Goal: Information Seeking & Learning: Learn about a topic

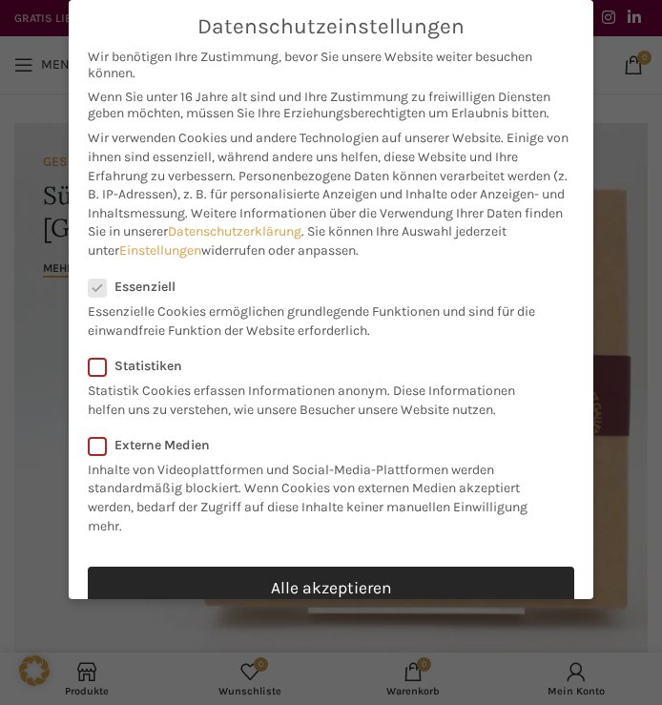
click at [265, 567] on link "Alle akzeptieren" at bounding box center [331, 588] width 486 height 44
checkbox input "true"
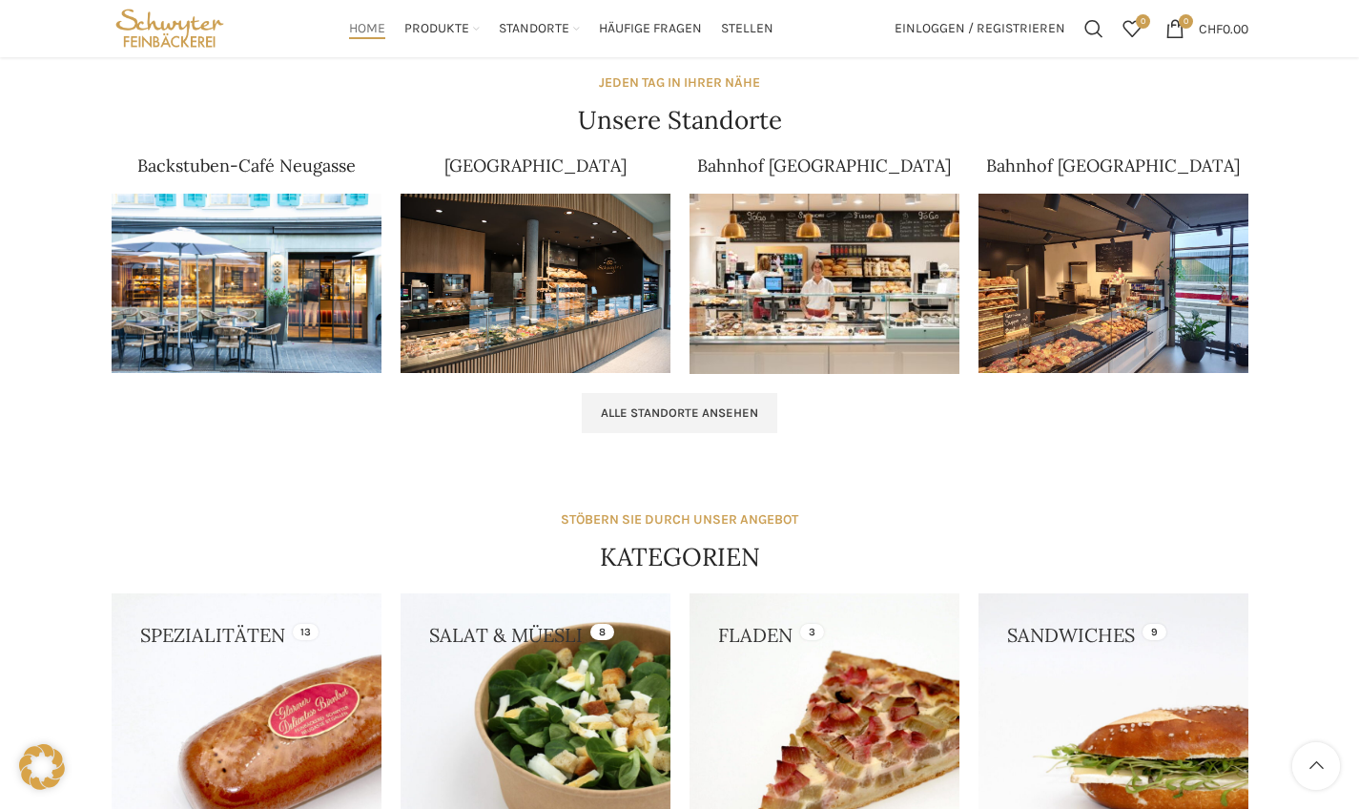
scroll to position [1174, 0]
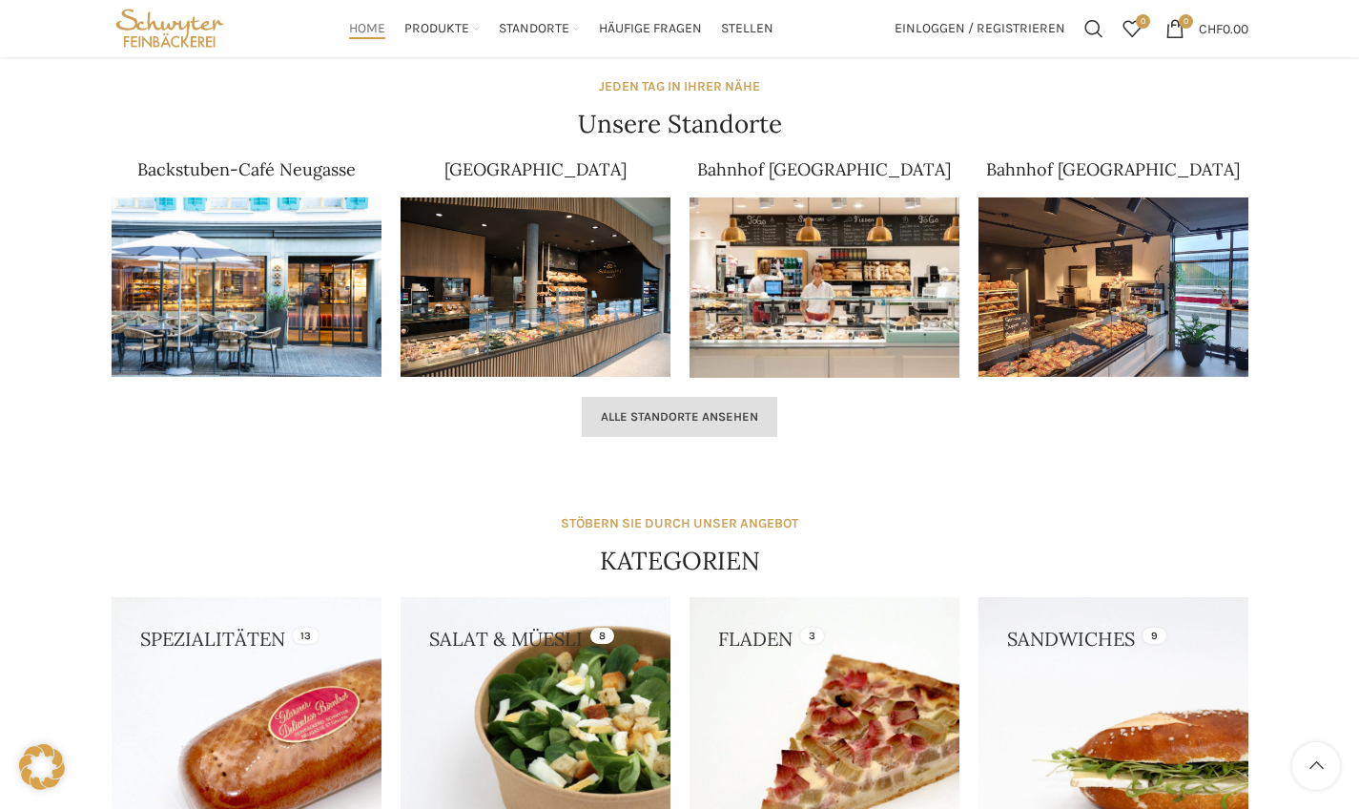
click at [661, 418] on span "Alle Standorte ansehen" at bounding box center [679, 416] width 157 height 15
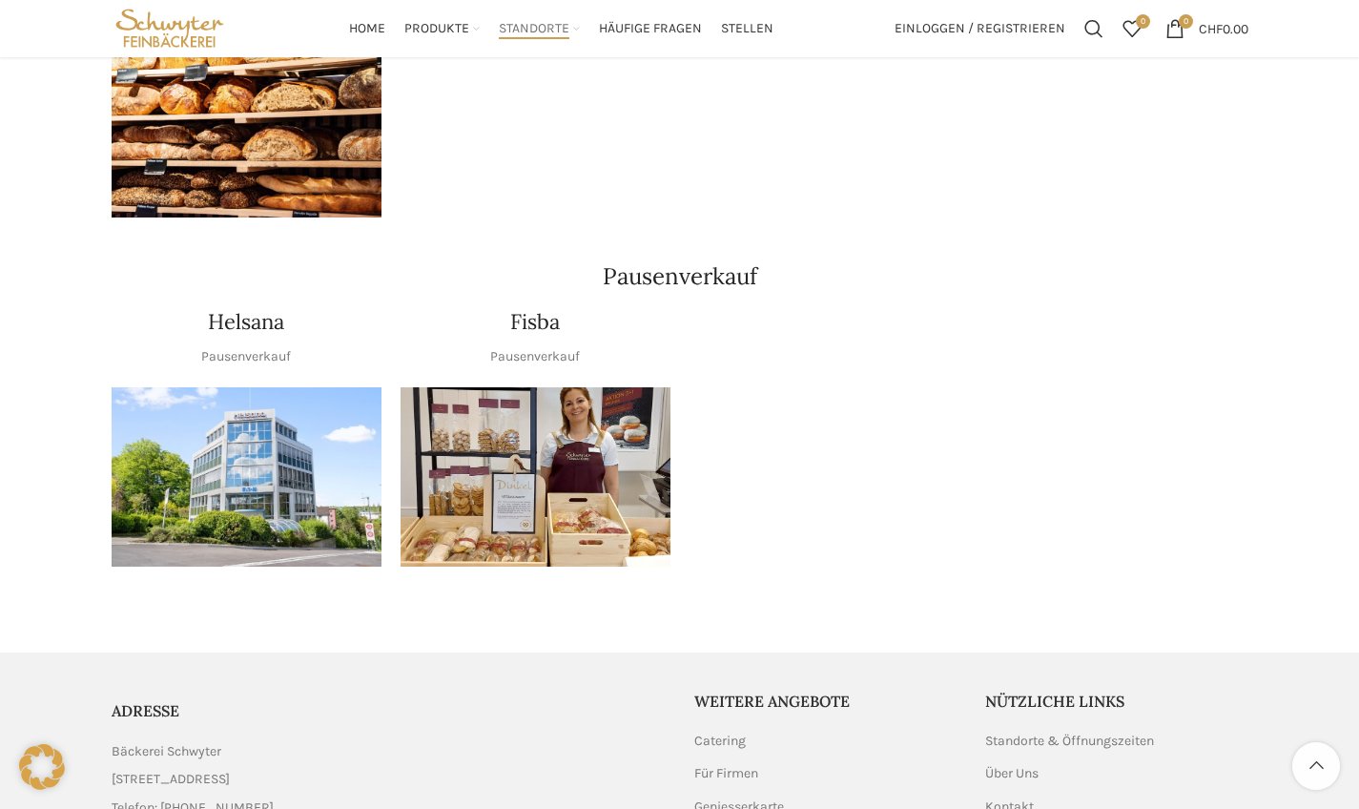
scroll to position [2304, 0]
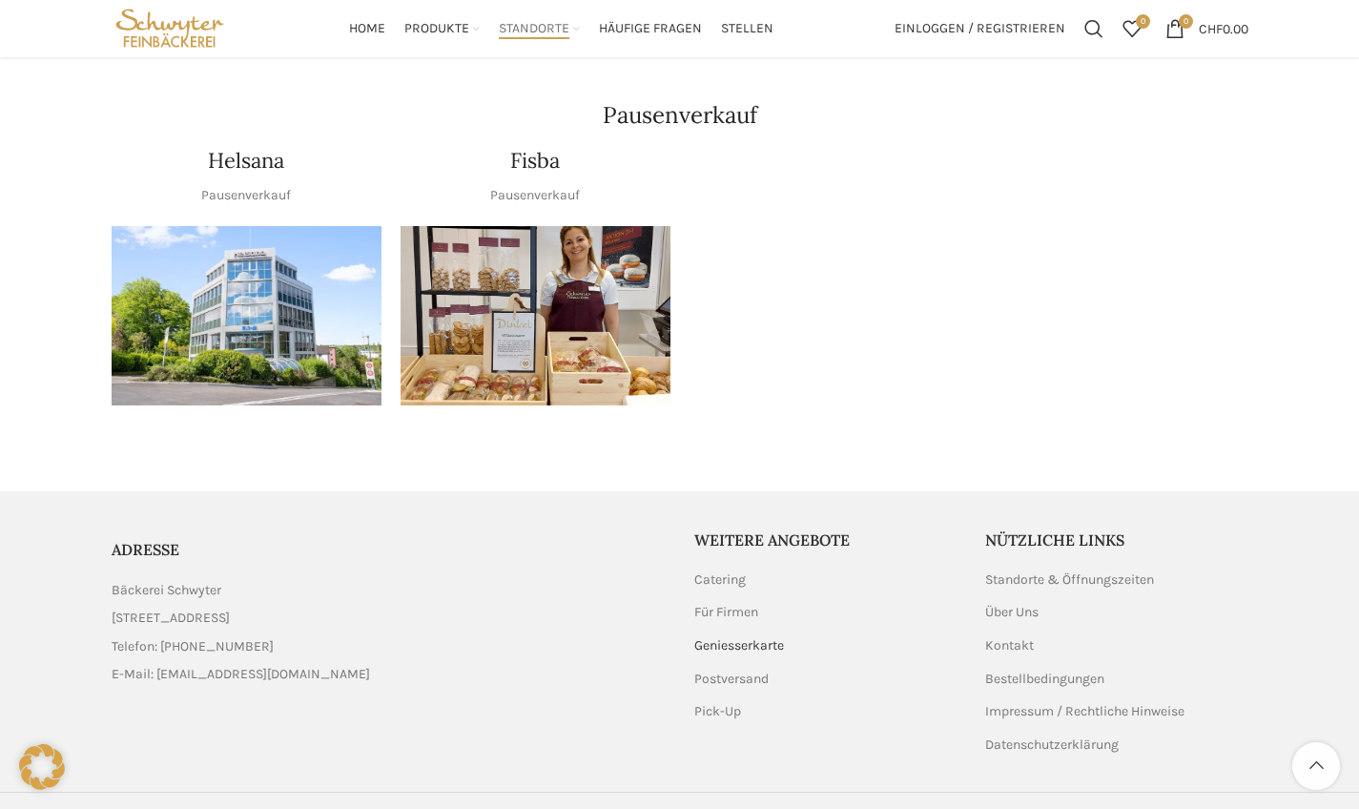
click at [721, 636] on link "Geniesserkarte" at bounding box center [740, 645] width 92 height 19
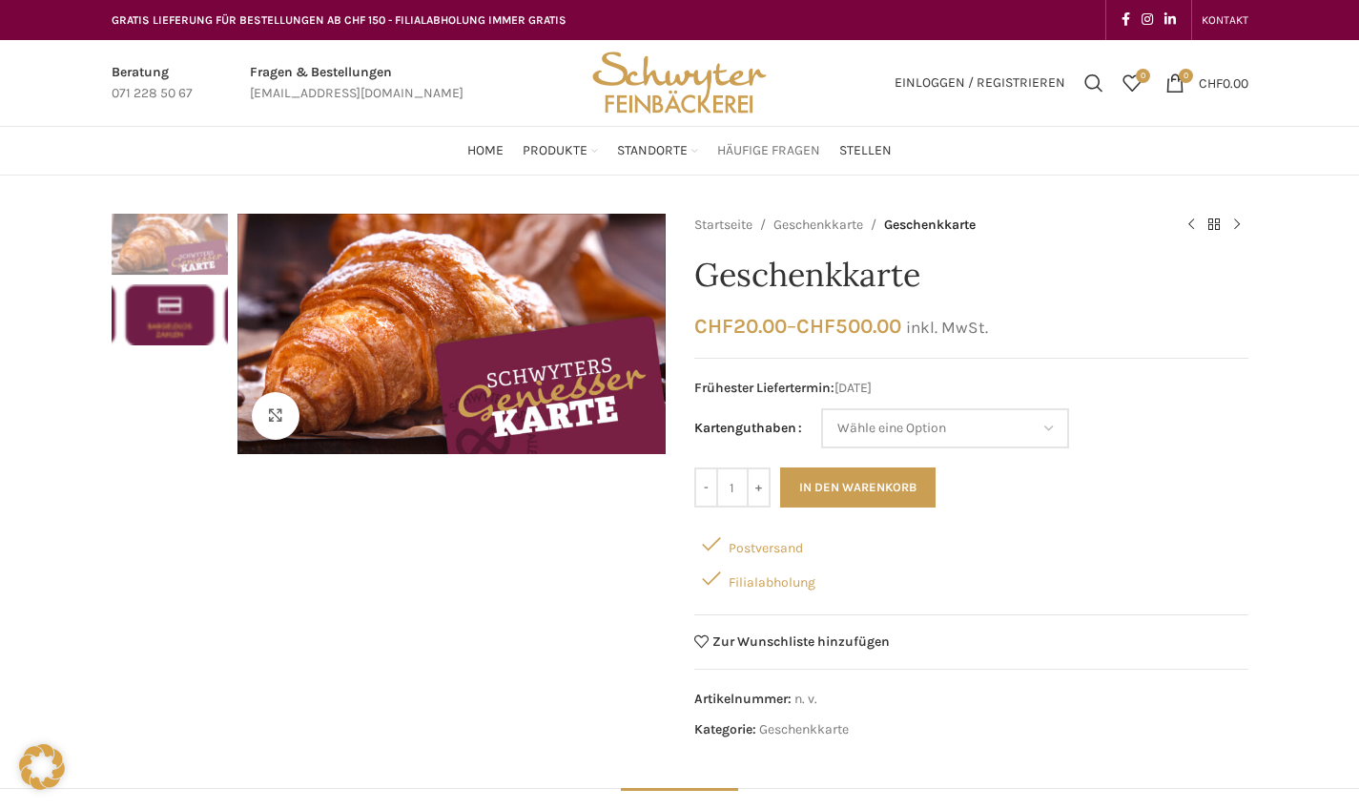
click at [785, 142] on span "Häufige Fragen" at bounding box center [768, 151] width 103 height 18
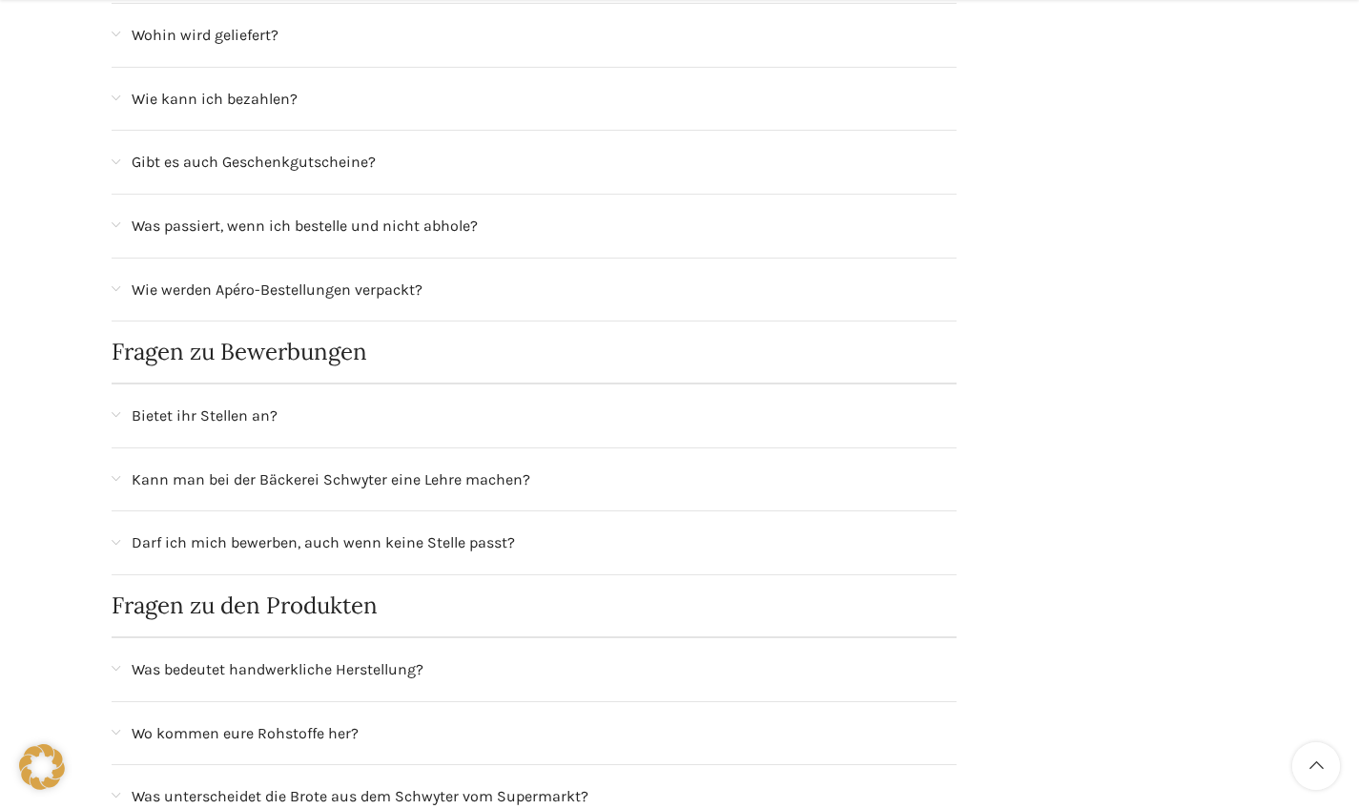
scroll to position [716, 0]
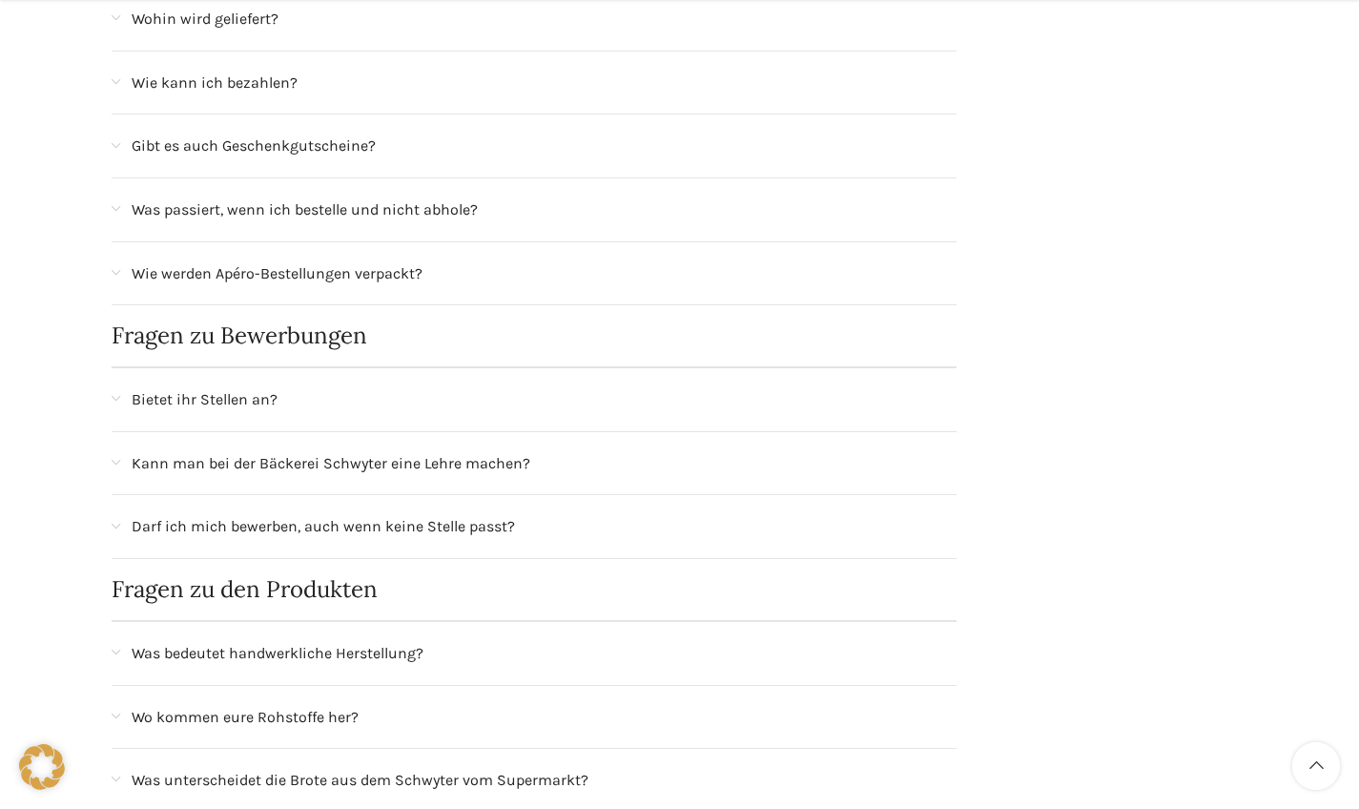
click at [225, 390] on span "Bietet ihr Stellen an?" at bounding box center [205, 399] width 146 height 25
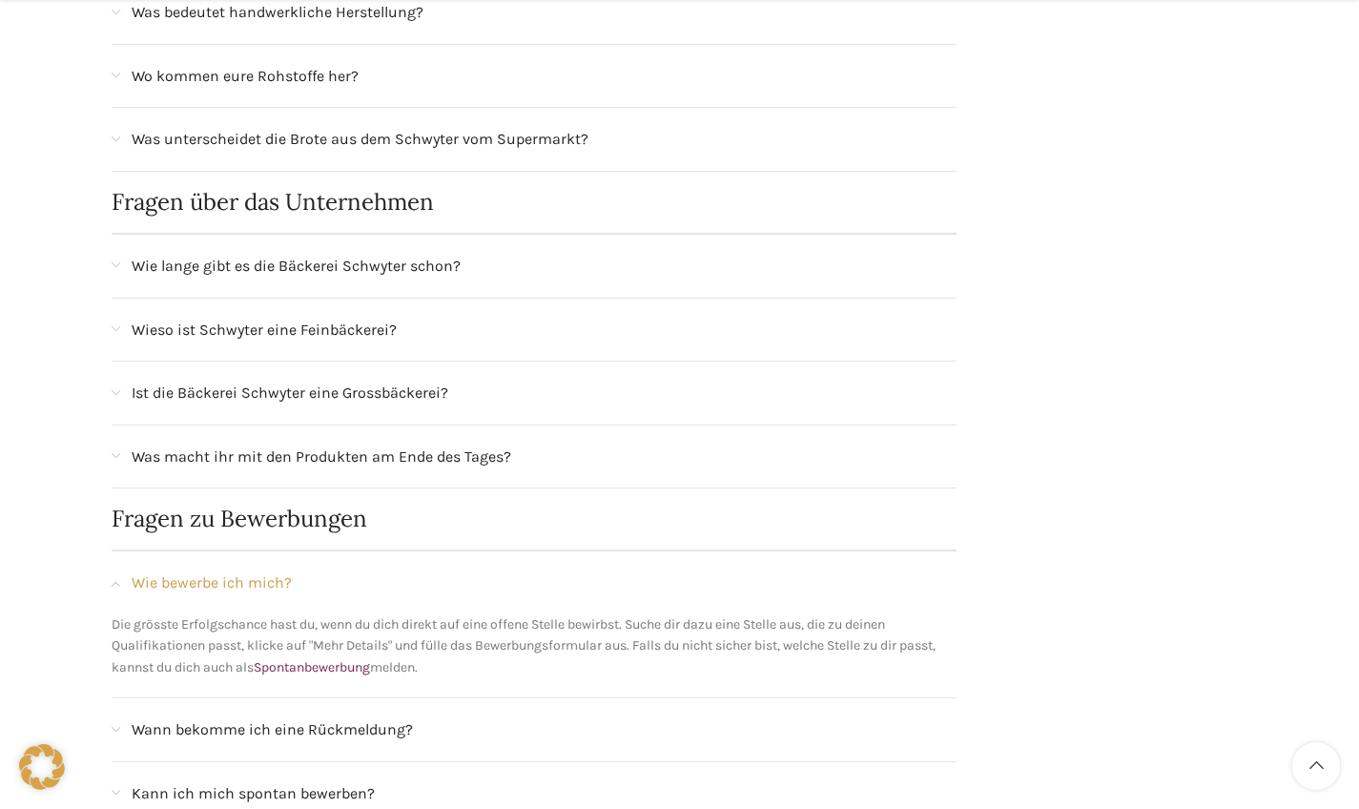
scroll to position [1400, 0]
click at [385, 315] on span "Wieso ist Schwyter eine Feinbäckerei?" at bounding box center [264, 327] width 265 height 25
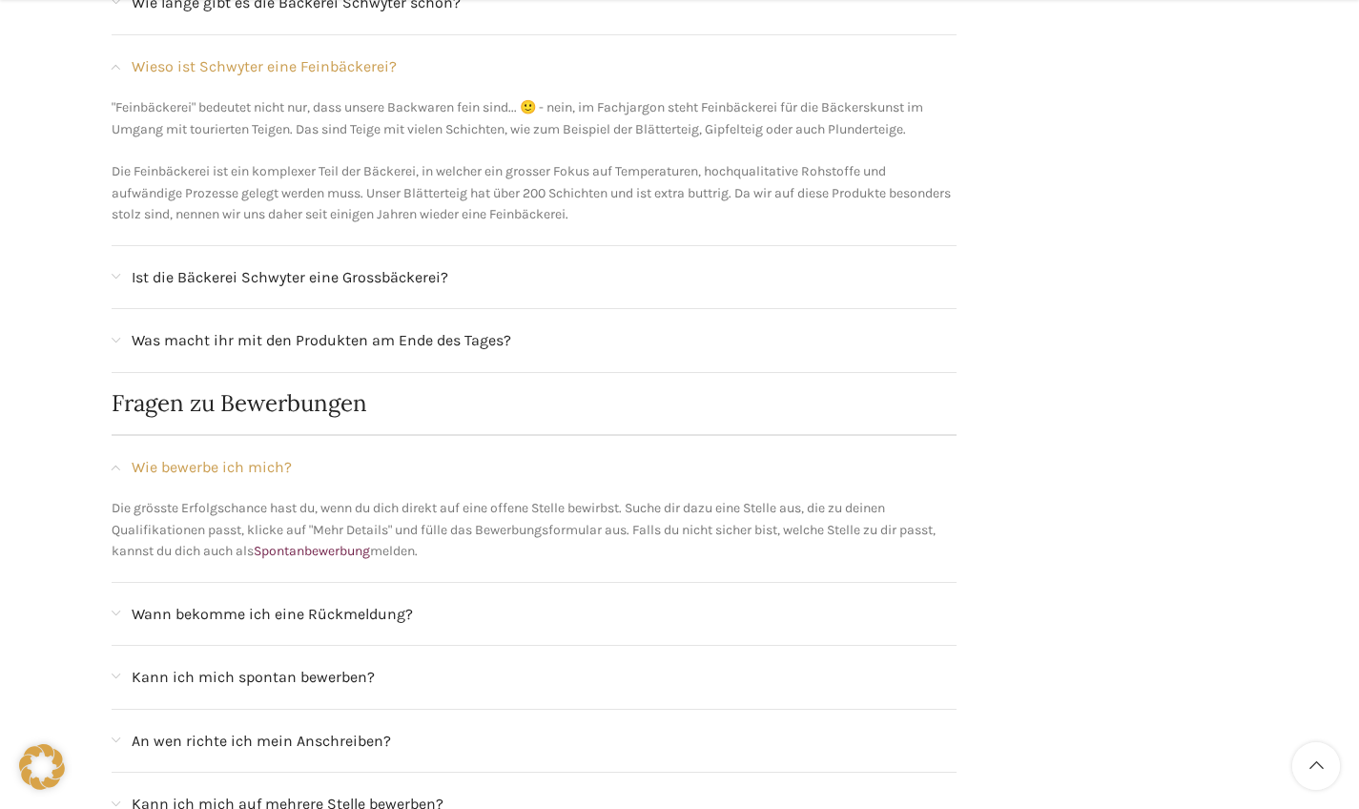
scroll to position [1663, 0]
click at [484, 325] on span "Was macht ihr mit den Produkten am Ende des Tages?" at bounding box center [322, 337] width 380 height 25
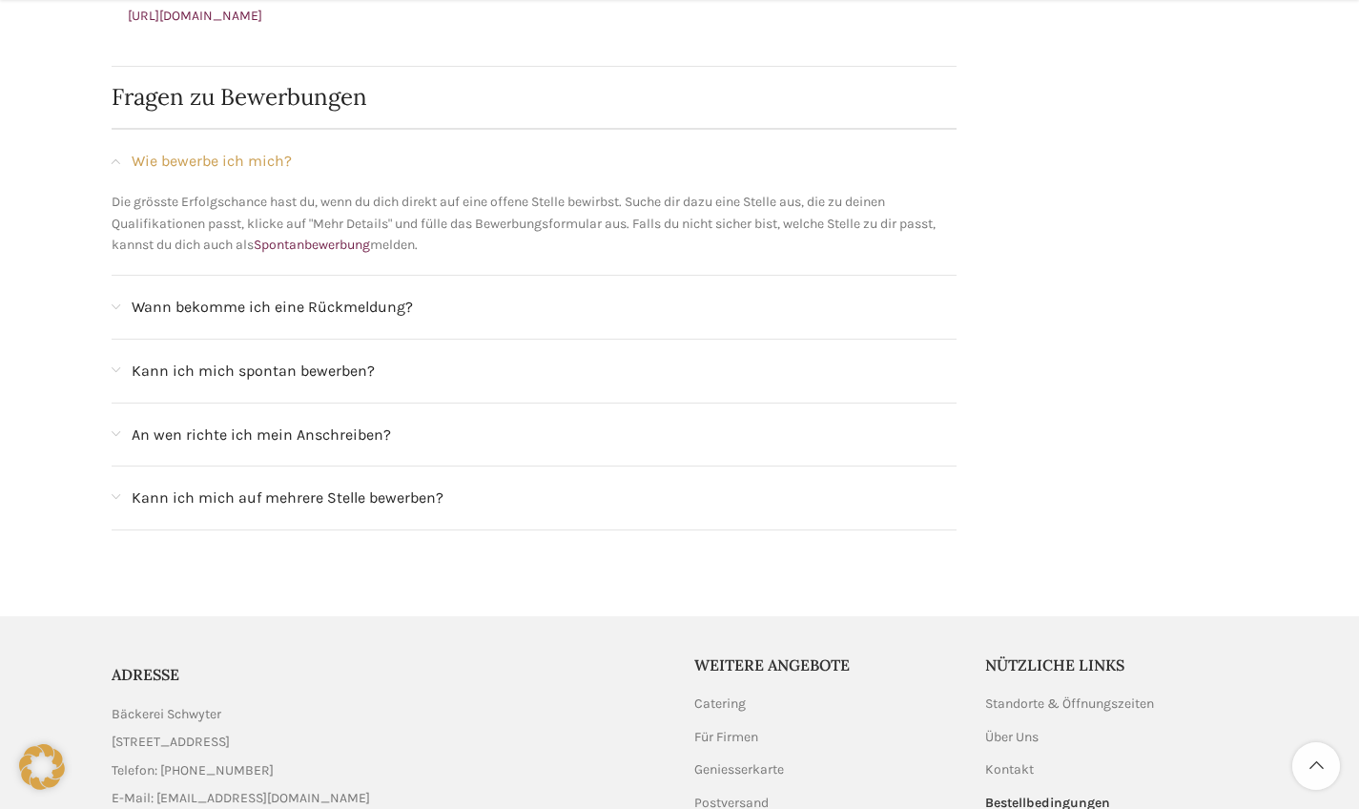
scroll to position [2724, 0]
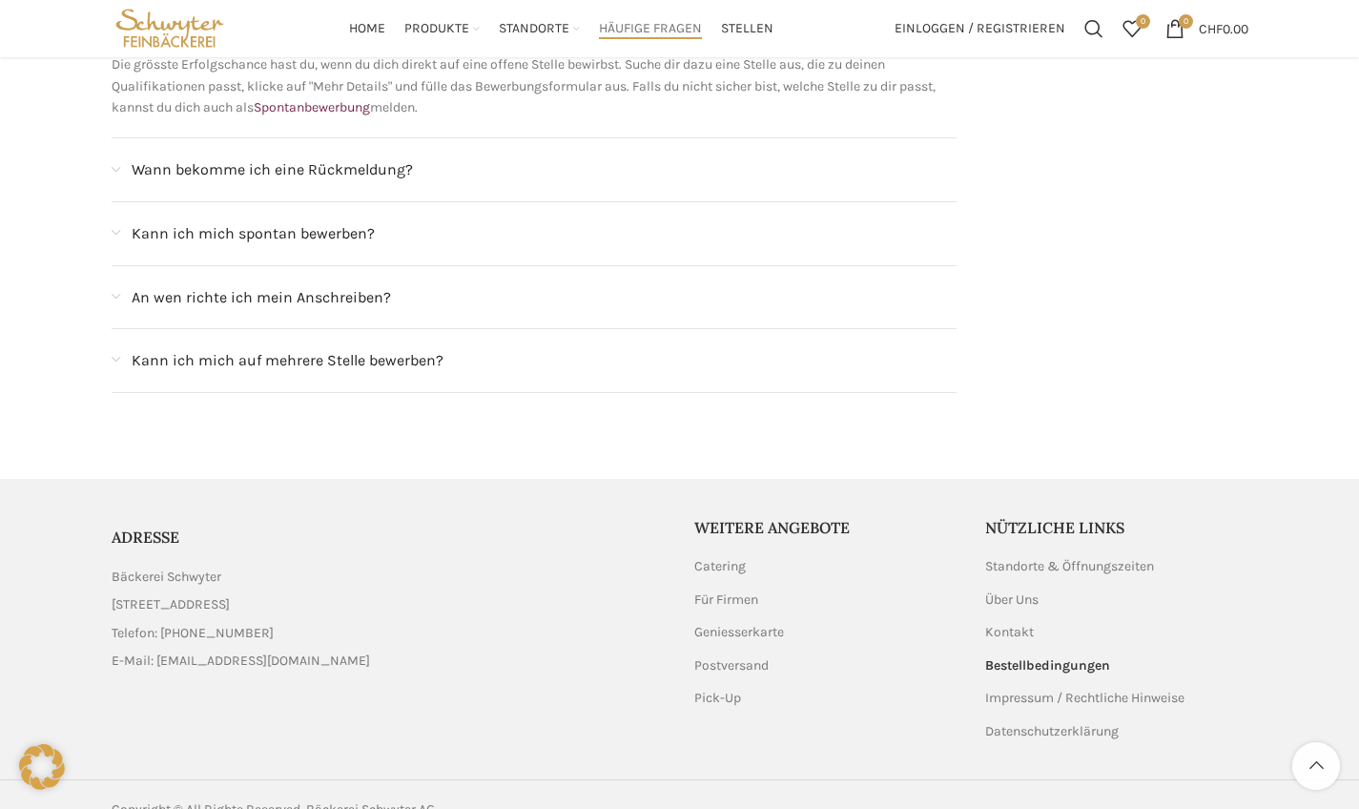
click at [490, 285] on div "An wen richte ich mein Anschreiben?" at bounding box center [545, 297] width 826 height 25
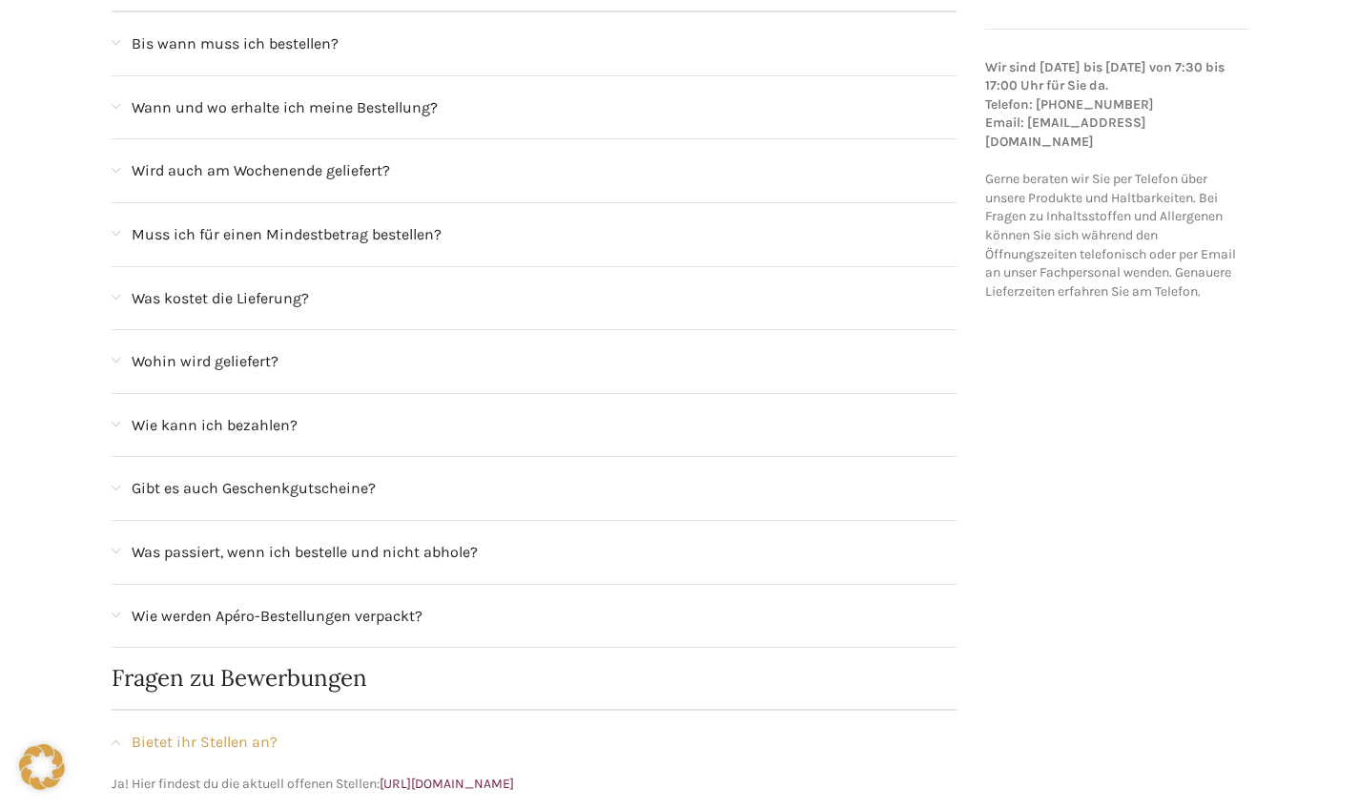
scroll to position [0, 0]
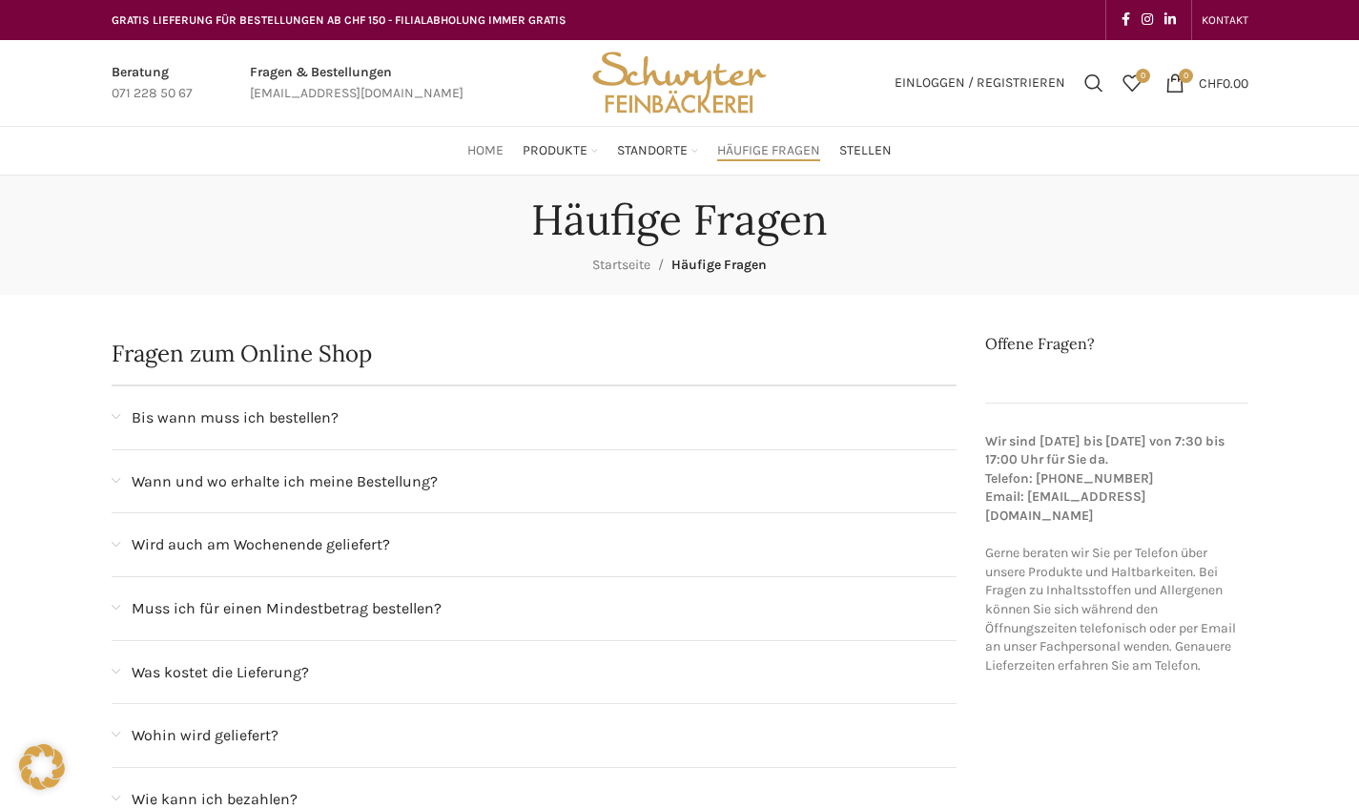
click at [501, 146] on span "Home" at bounding box center [485, 151] width 36 height 18
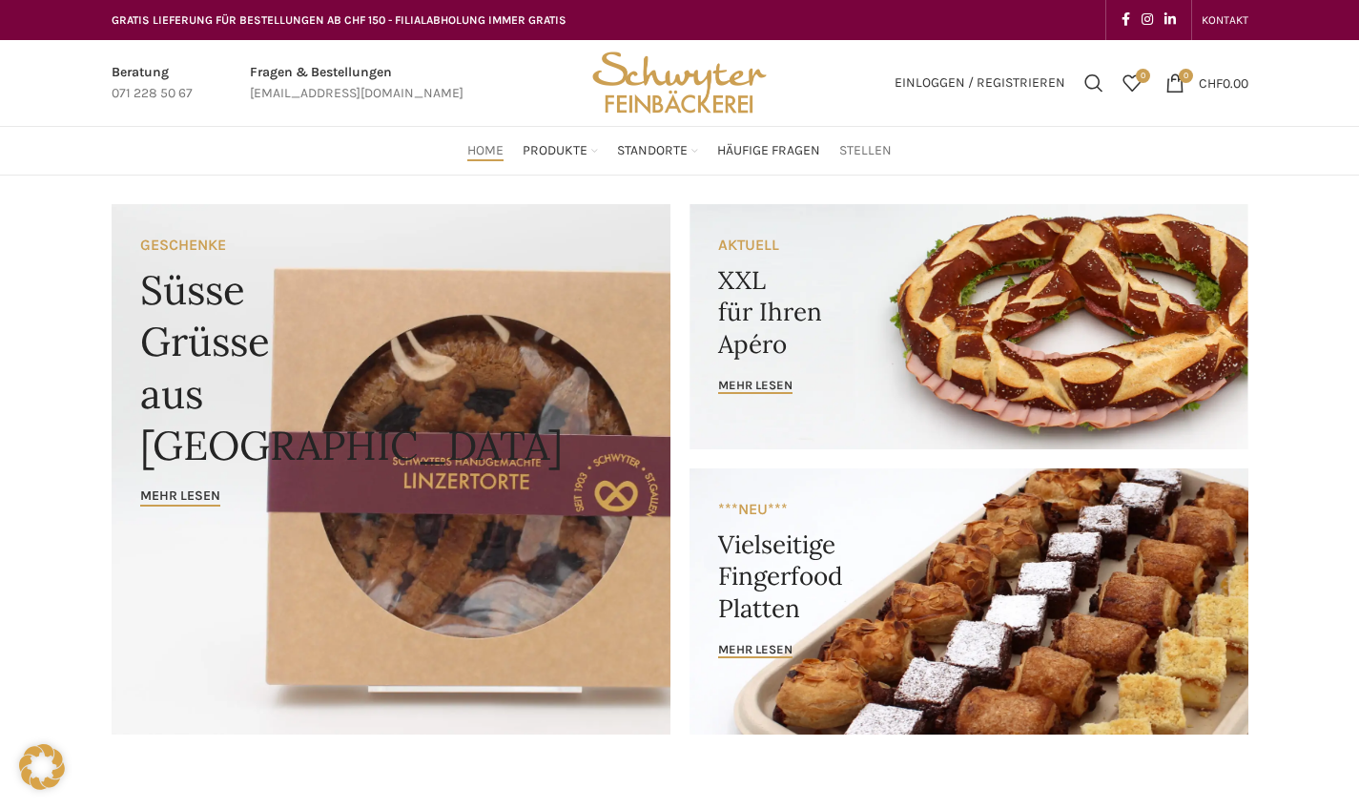
click at [850, 150] on span "Stellen" at bounding box center [865, 151] width 52 height 18
